Goal: Information Seeking & Learning: Compare options

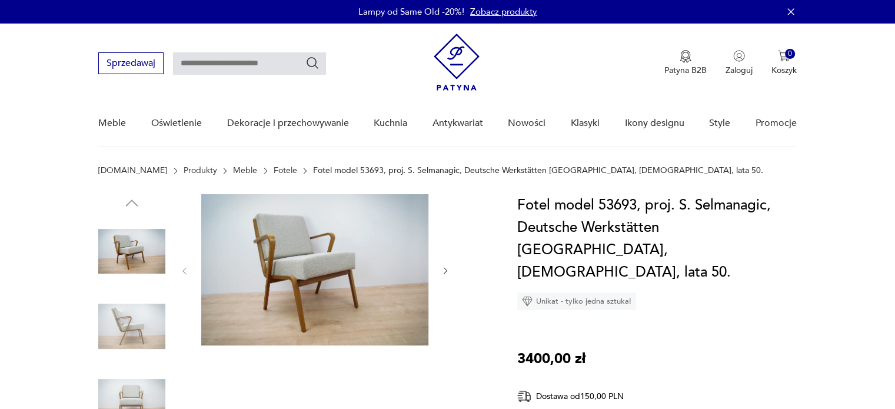
click at [445, 270] on icon "button" at bounding box center [446, 271] width 10 height 10
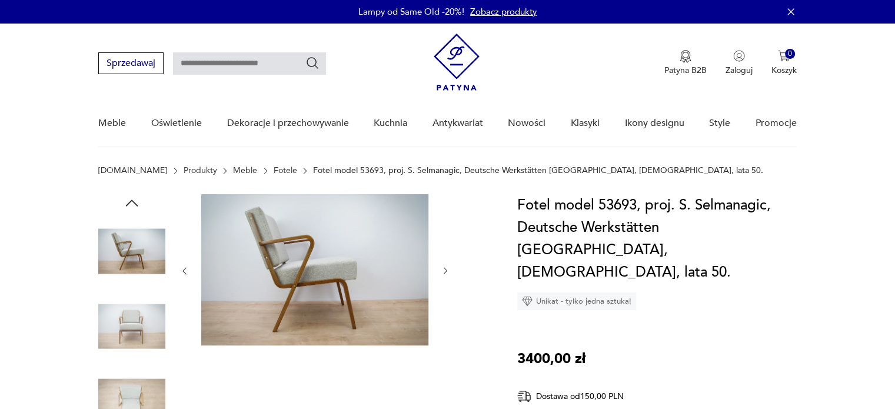
click at [445, 272] on icon "button" at bounding box center [446, 271] width 10 height 10
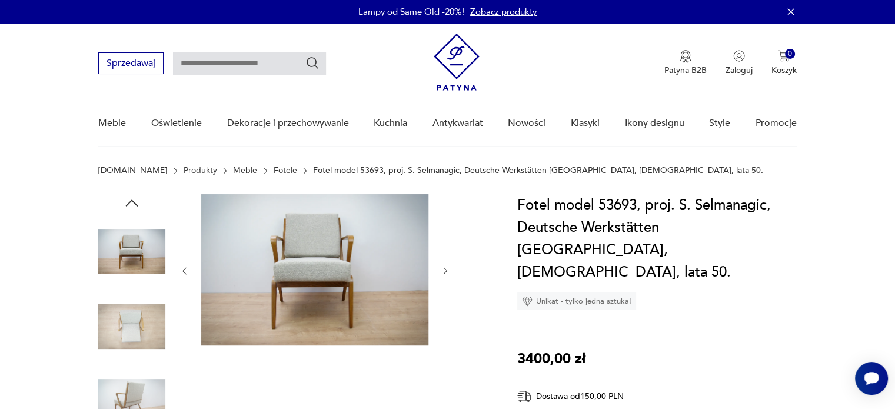
click at [445, 272] on icon "button" at bounding box center [446, 271] width 10 height 10
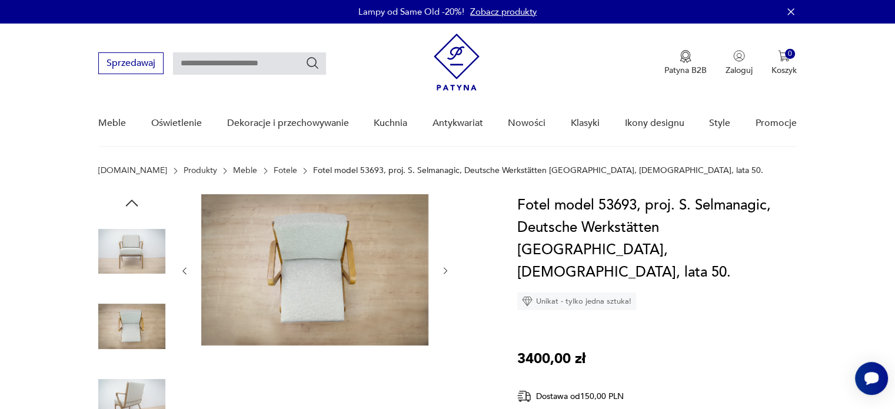
click at [444, 272] on icon "button" at bounding box center [446, 271] width 10 height 10
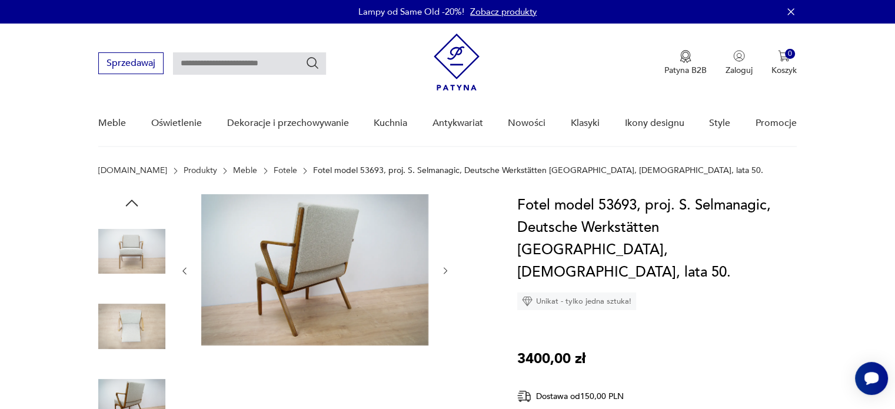
click at [444, 272] on icon "button" at bounding box center [446, 271] width 10 height 10
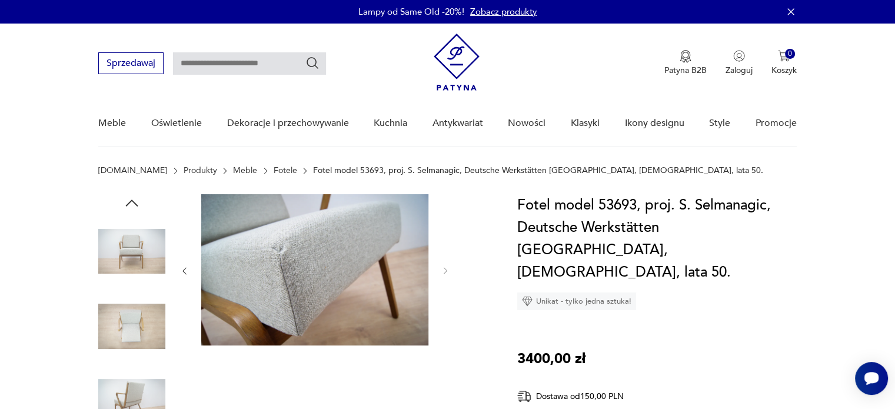
click at [144, 334] on img at bounding box center [131, 326] width 67 height 67
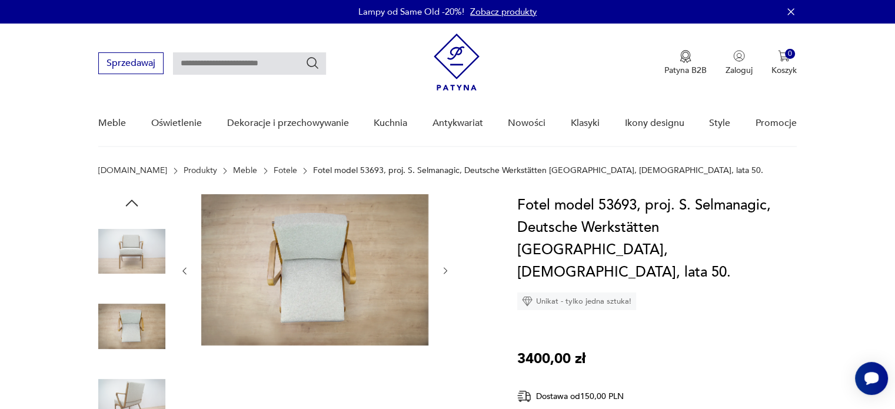
click at [119, 388] on img at bounding box center [131, 401] width 67 height 67
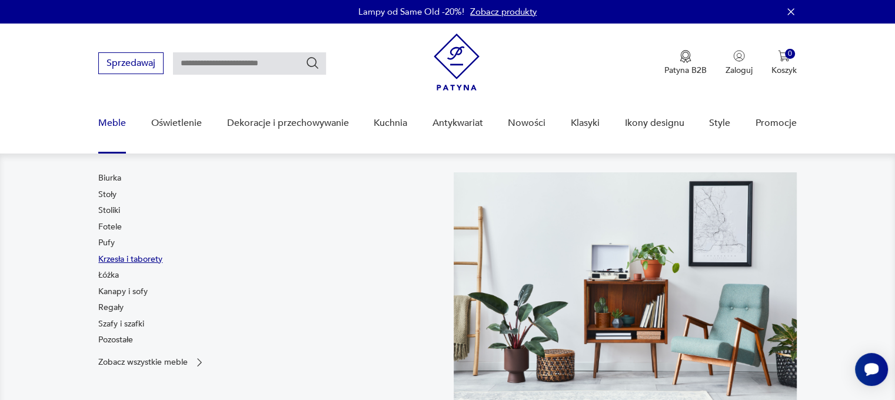
click at [108, 259] on link "Krzesła i taborety" at bounding box center [130, 259] width 64 height 12
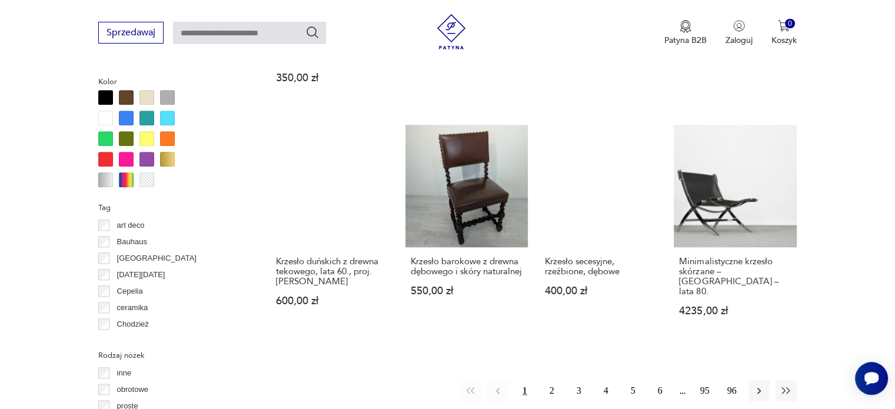
scroll to position [1135, 0]
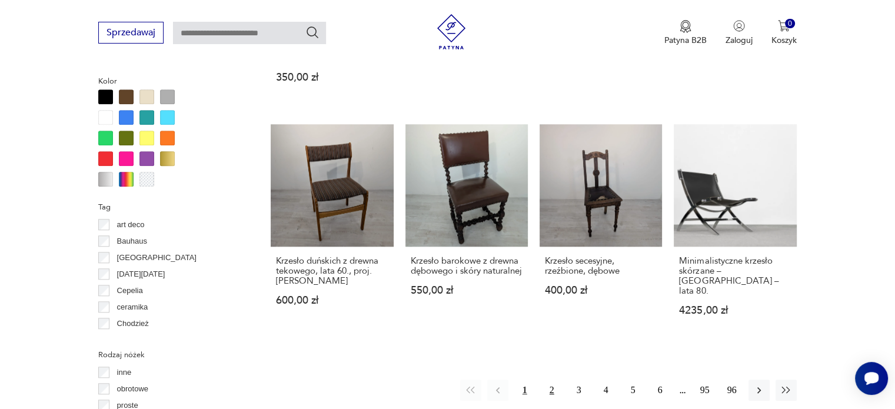
click at [552, 379] on button "2" at bounding box center [551, 389] width 21 height 21
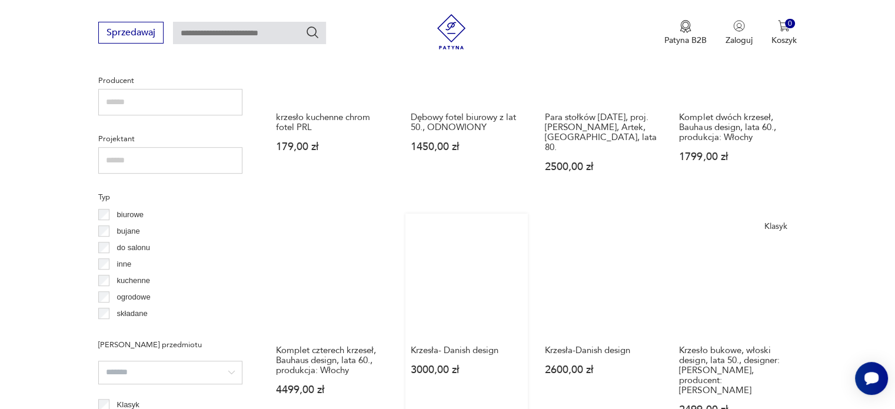
scroll to position [665, 0]
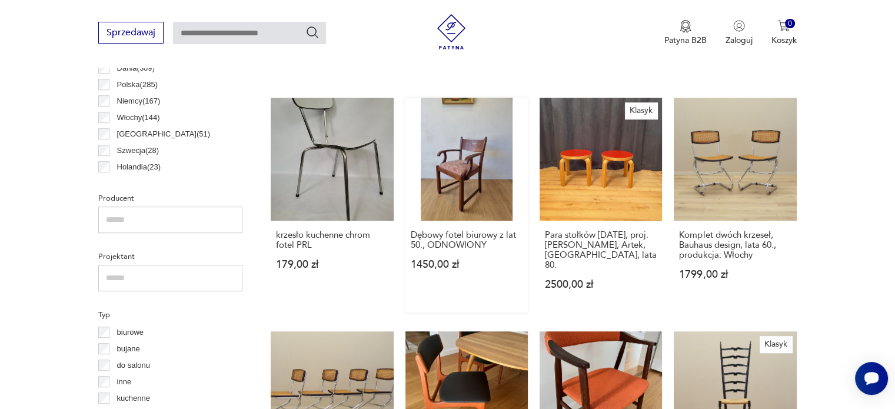
click at [483, 192] on link "Dębowy fotel biurowy z lat 50., ODNOWIONY 1450,00 zł" at bounding box center [466, 205] width 122 height 214
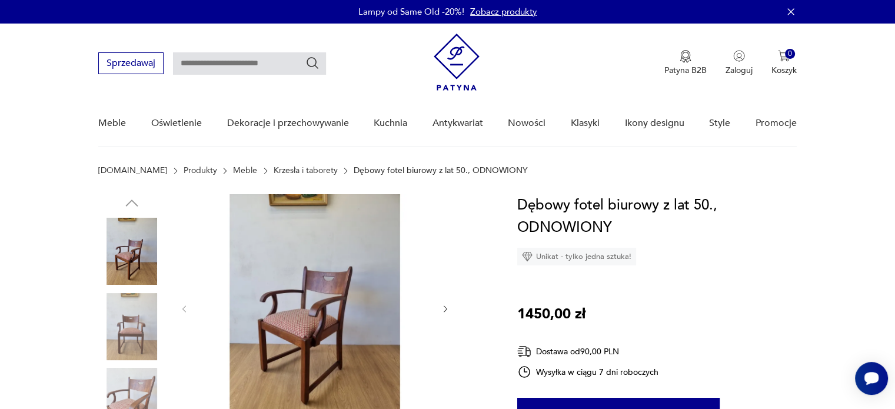
click at [443, 308] on icon "button" at bounding box center [446, 309] width 10 height 10
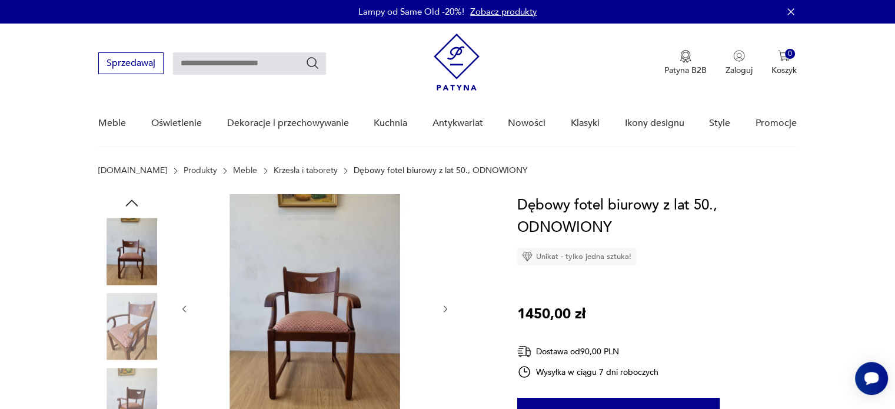
click at [443, 308] on icon "button" at bounding box center [446, 309] width 10 height 10
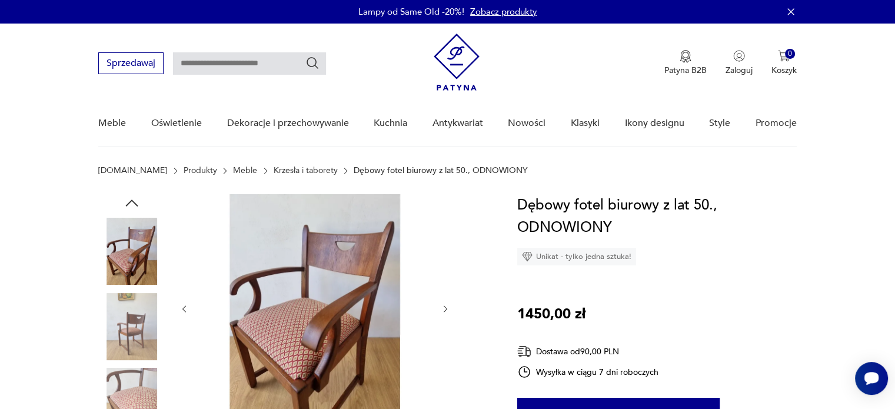
click at [443, 308] on icon "button" at bounding box center [446, 309] width 10 height 10
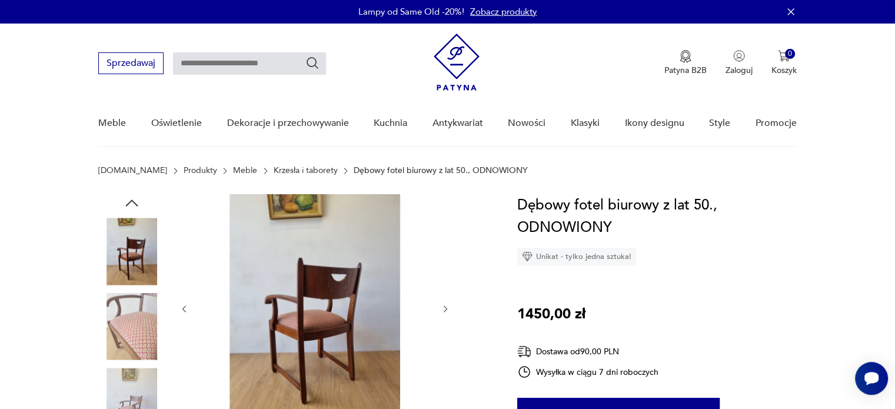
click at [443, 308] on icon "button" at bounding box center [446, 309] width 10 height 10
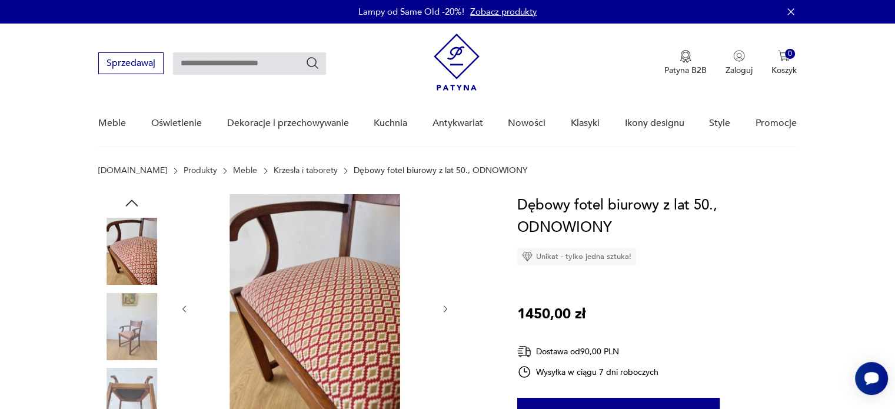
click at [442, 309] on icon "button" at bounding box center [446, 309] width 10 height 10
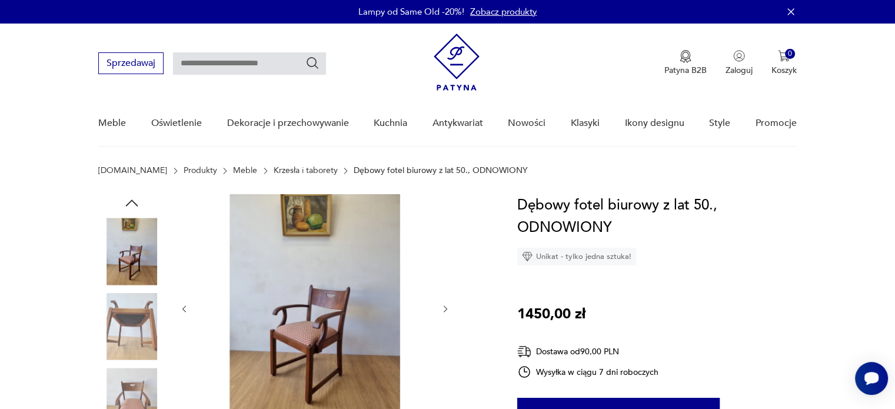
click at [442, 308] on icon "button" at bounding box center [446, 309] width 10 height 10
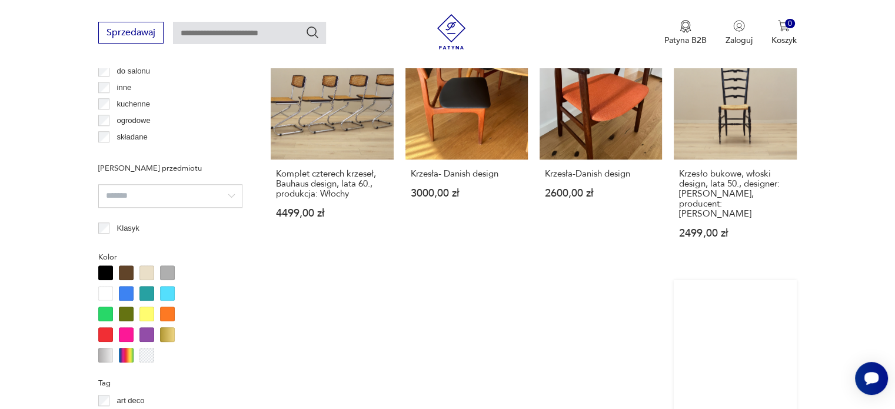
scroll to position [1194, 0]
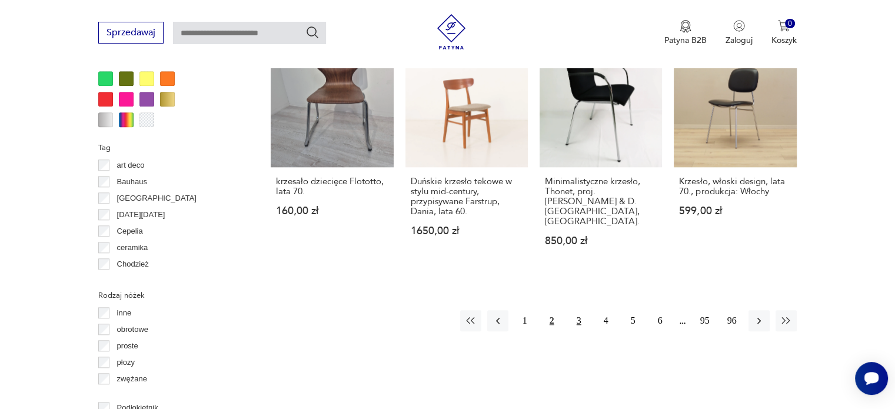
click at [579, 310] on button "3" at bounding box center [578, 320] width 21 height 21
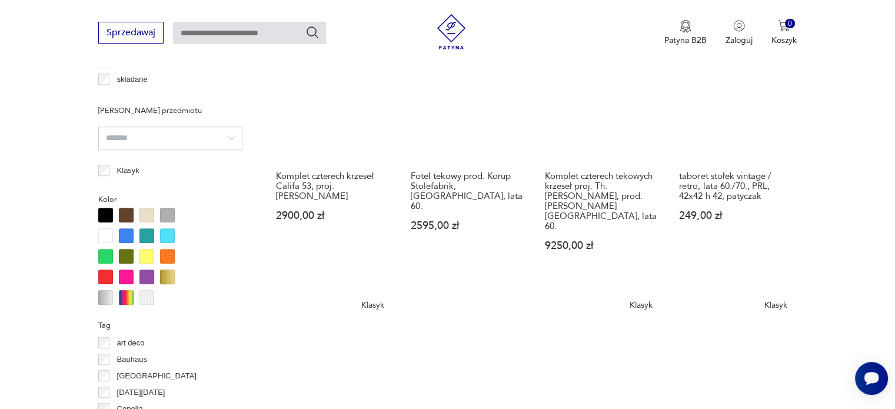
scroll to position [1018, 0]
